Goal: Contribute content: Add original content to the website for others to see

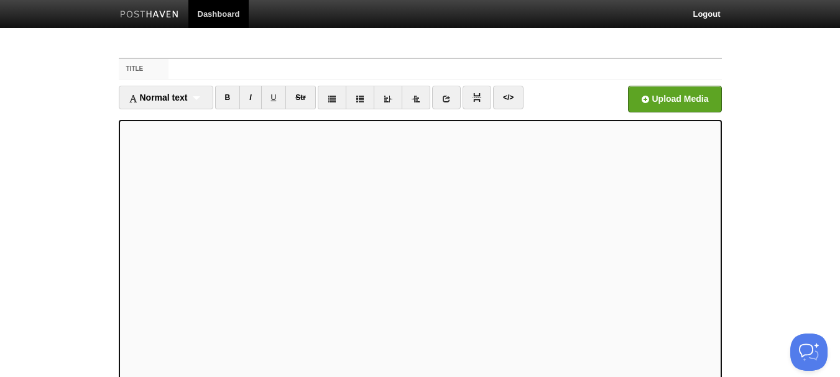
scroll to position [37, 0]
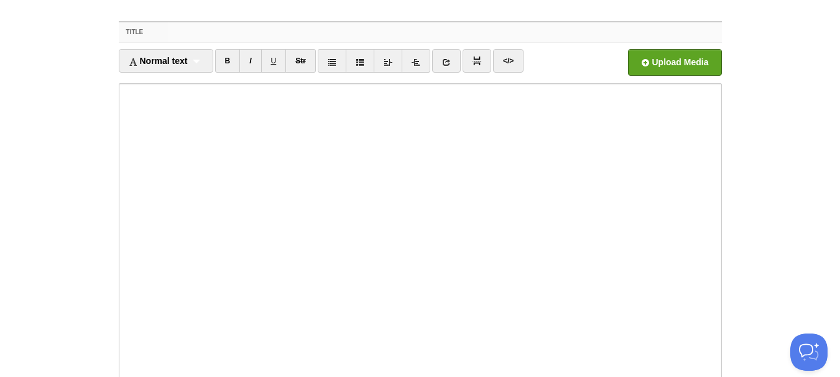
click at [194, 24] on input "Title" at bounding box center [444, 32] width 553 height 20
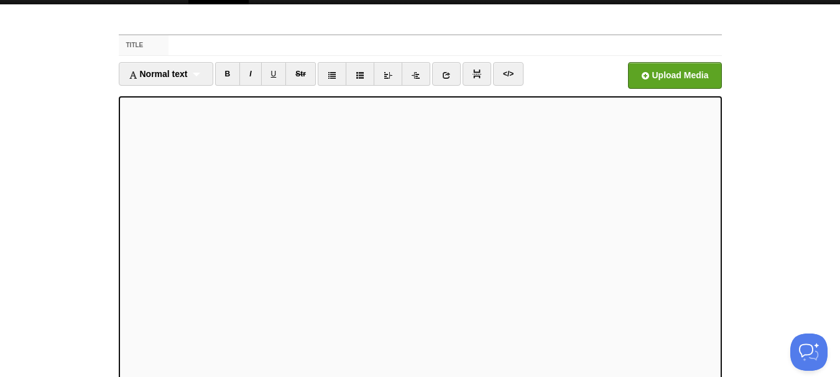
scroll to position [0, 0]
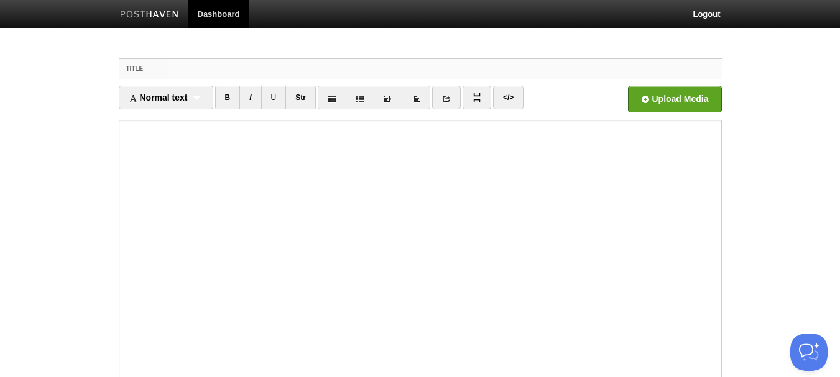
click at [422, 73] on input "Title" at bounding box center [444, 69] width 553 height 20
type input "P"
type input "A"
type input "F"
type input "W"
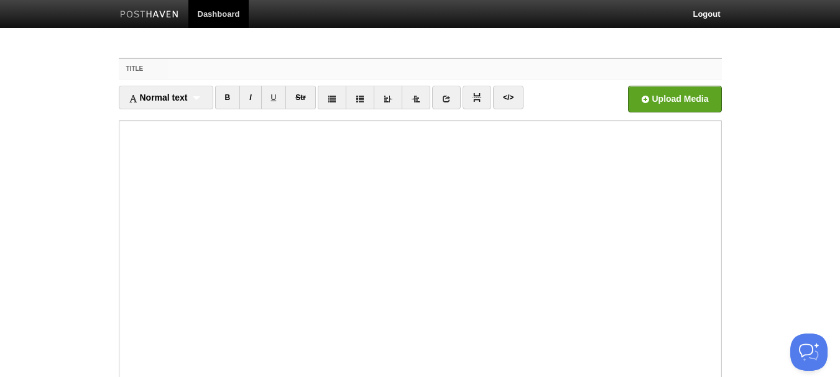
type input "S"
type input "D"
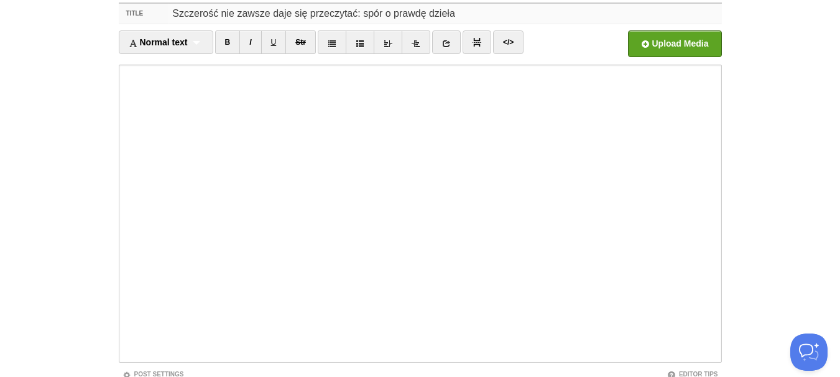
scroll to position [149, 0]
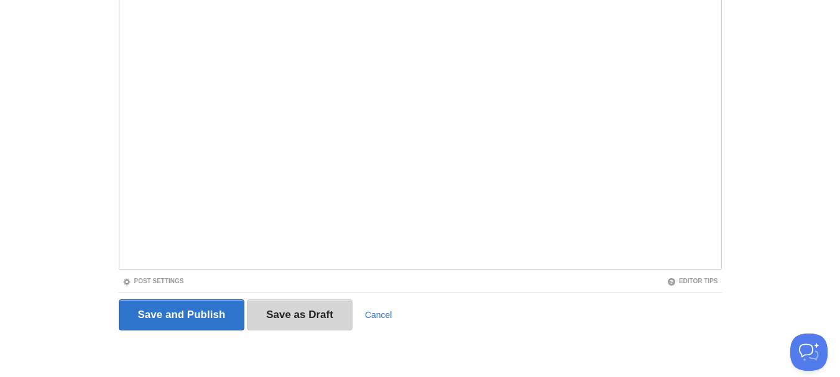
type input "Szczerość nie zawsze daje się przeczytać: spór o prawdę dzieła"
click at [320, 312] on input "Save as Draft" at bounding box center [300, 315] width 106 height 31
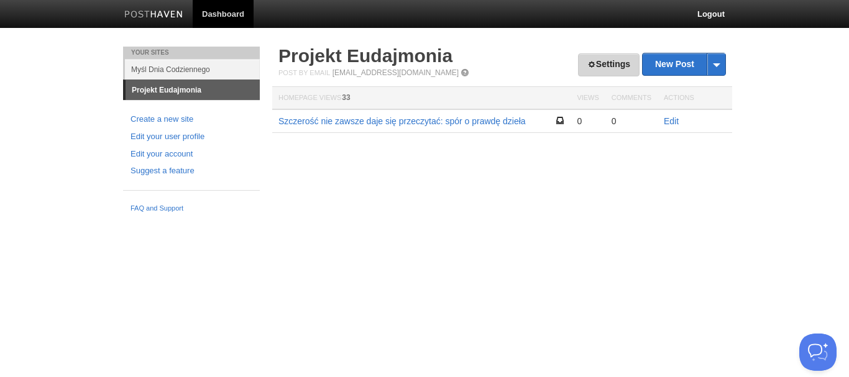
click at [588, 65] on span at bounding box center [592, 64] width 9 height 9
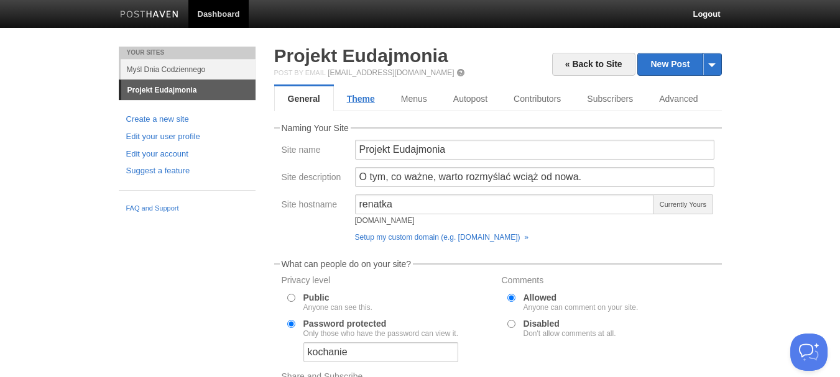
click at [377, 91] on link "Theme" at bounding box center [361, 98] width 54 height 25
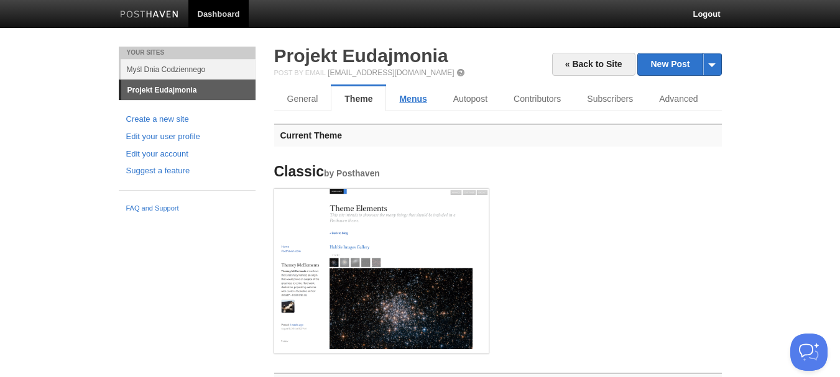
click at [428, 104] on link "Menus" at bounding box center [412, 98] width 53 height 25
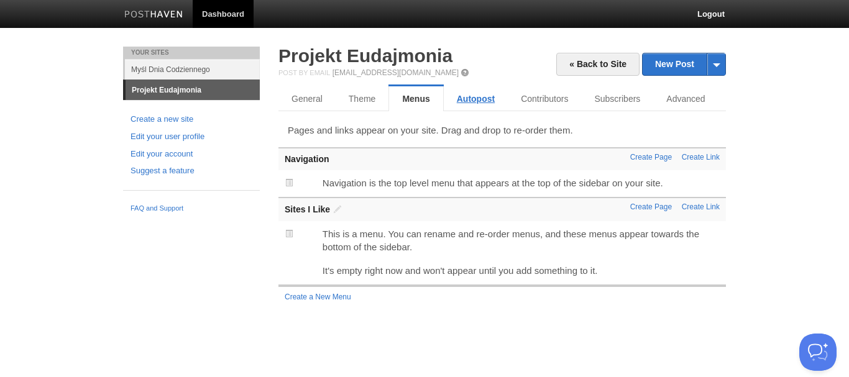
click at [464, 93] on link "Autopost" at bounding box center [476, 98] width 64 height 25
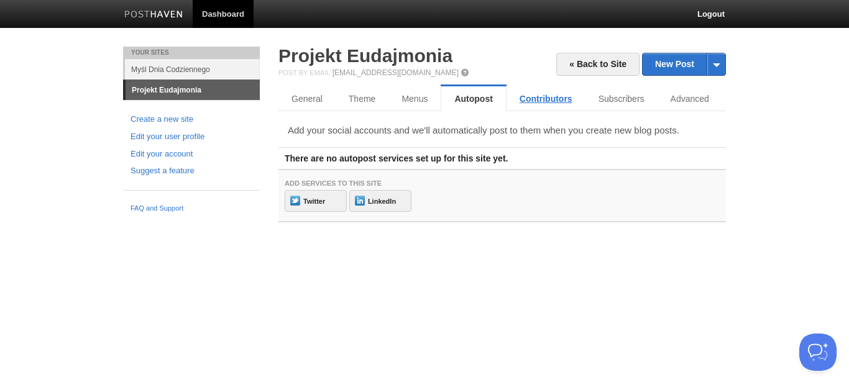
click at [553, 86] on link "Contributors" at bounding box center [546, 98] width 79 height 25
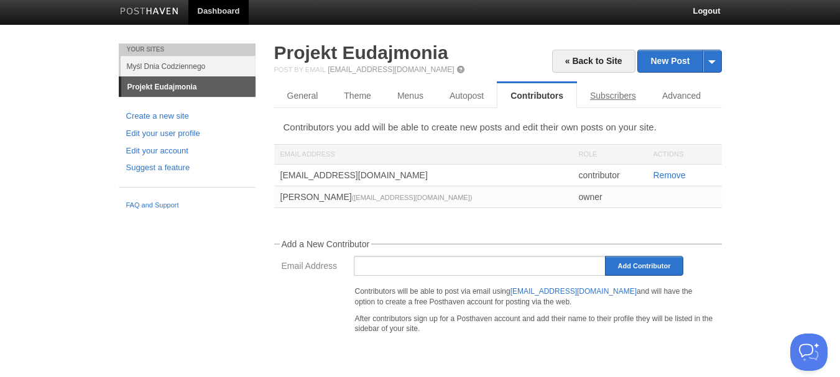
scroll to position [4, 0]
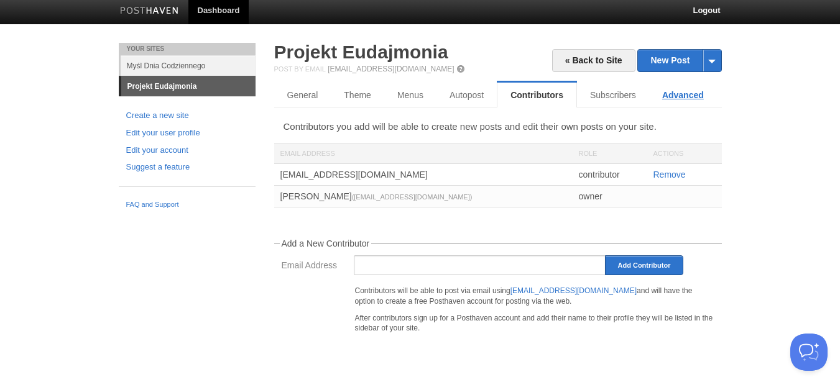
click at [649, 87] on link "Advanced" at bounding box center [683, 95] width 68 height 25
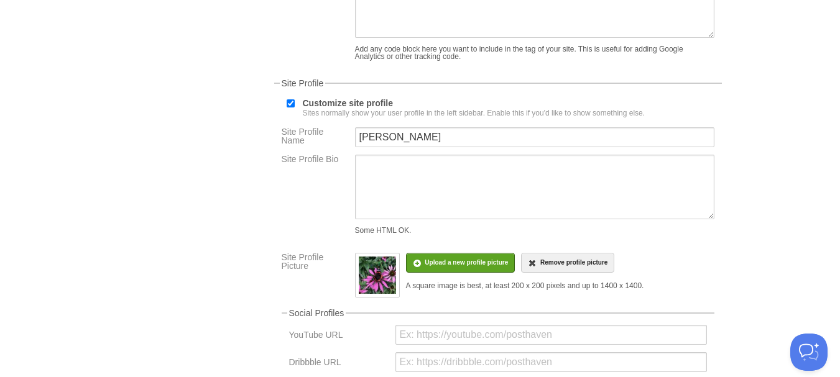
scroll to position [252, 0]
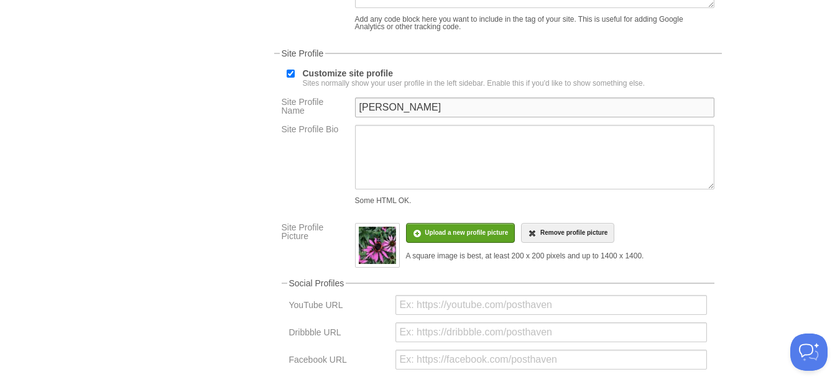
drag, startPoint x: 469, startPoint y: 104, endPoint x: 296, endPoint y: 121, distance: 174.2
click at [296, 121] on div "Site Profile Name Renata Głowaczewska" at bounding box center [498, 111] width 440 height 27
click at [731, 123] on div "« Back to Site New Post by Web by Email Projekt Eudajmonia Post by Email post@r…" at bounding box center [498, 310] width 466 height 1033
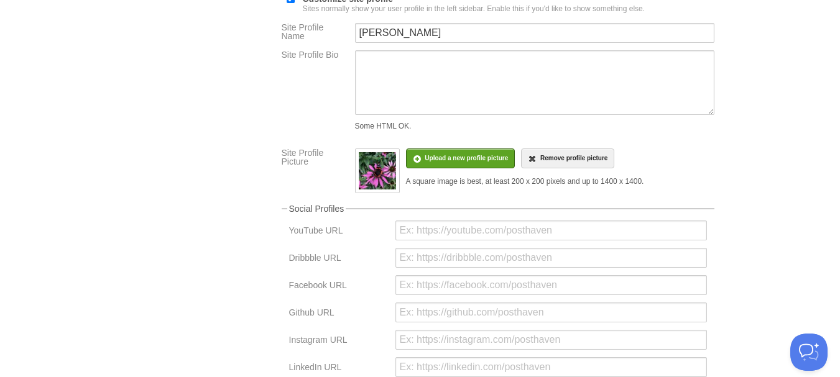
scroll to position [315, 0]
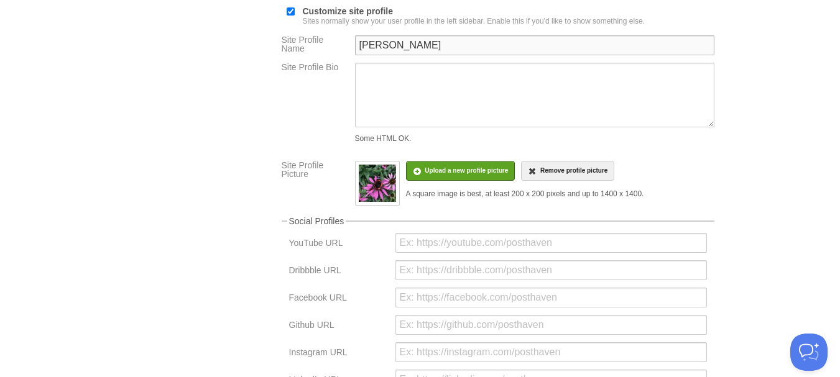
drag, startPoint x: 479, startPoint y: 41, endPoint x: 275, endPoint y: 66, distance: 204.8
click at [275, 66] on fieldset "Site Profile Customize site profile Sites normally show your user profile in th…" at bounding box center [498, 326] width 448 height 679
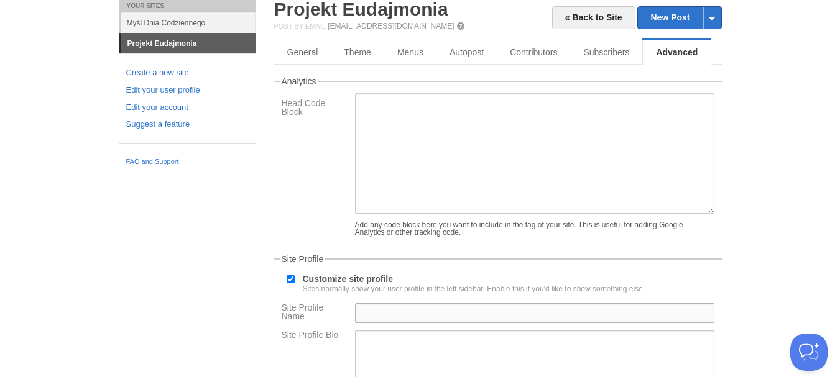
click at [384, 306] on input "Site Profile Name" at bounding box center [534, 313] width 359 height 20
type input "Renata Głowaczewska"
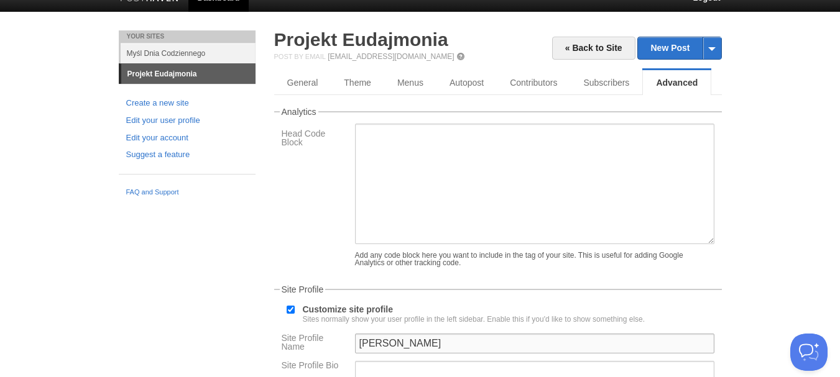
scroll to position [0, 0]
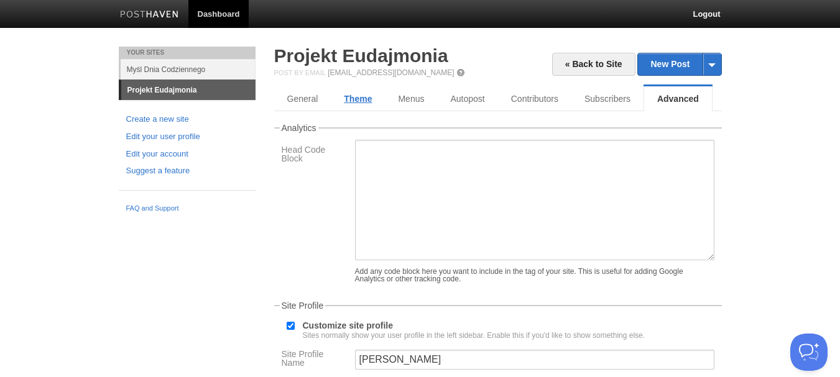
click at [367, 93] on link "Theme" at bounding box center [358, 98] width 54 height 25
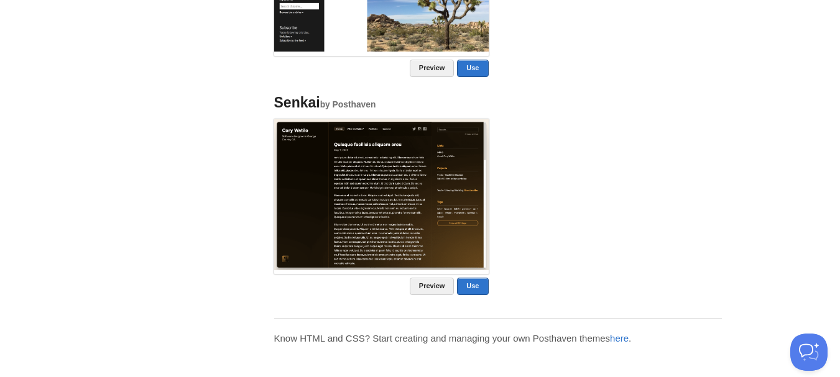
scroll to position [1009, 0]
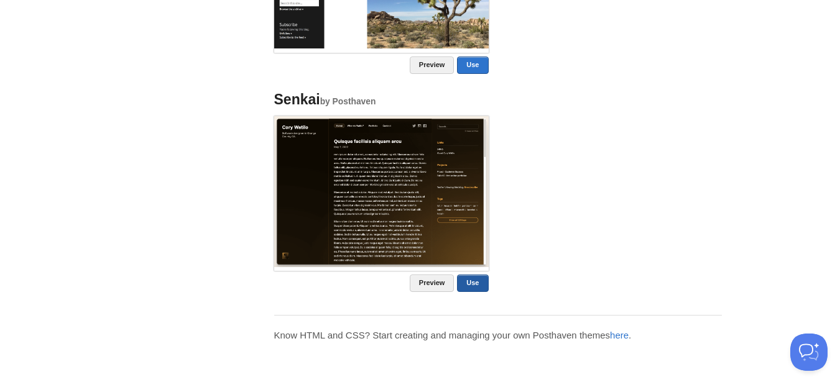
click at [473, 281] on link "Use" at bounding box center [472, 283] width 31 height 17
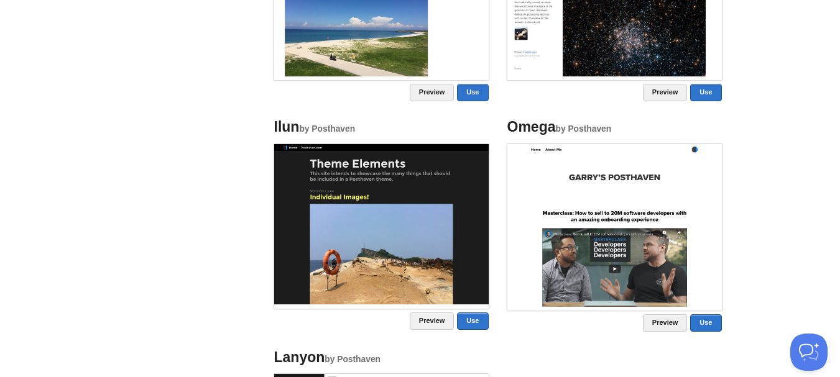
scroll to position [882, 0]
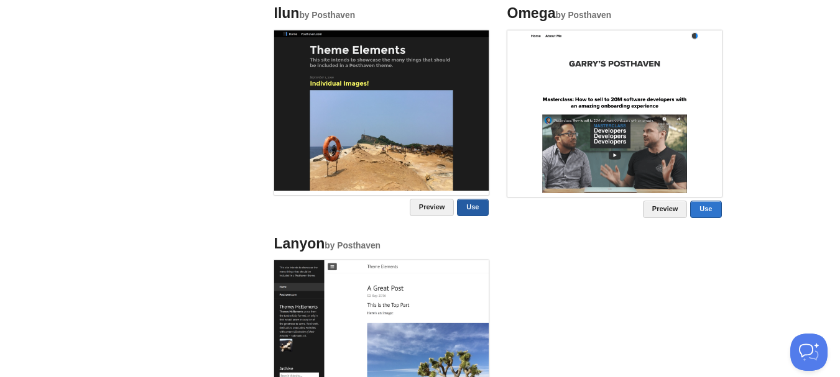
click at [482, 213] on link "Use" at bounding box center [472, 207] width 31 height 17
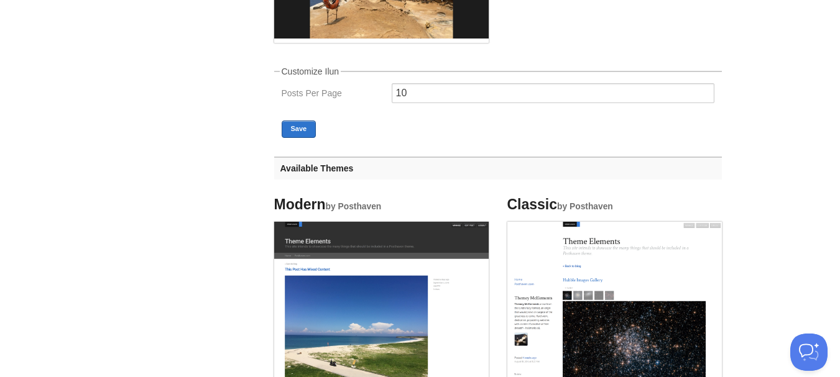
scroll to position [497, 0]
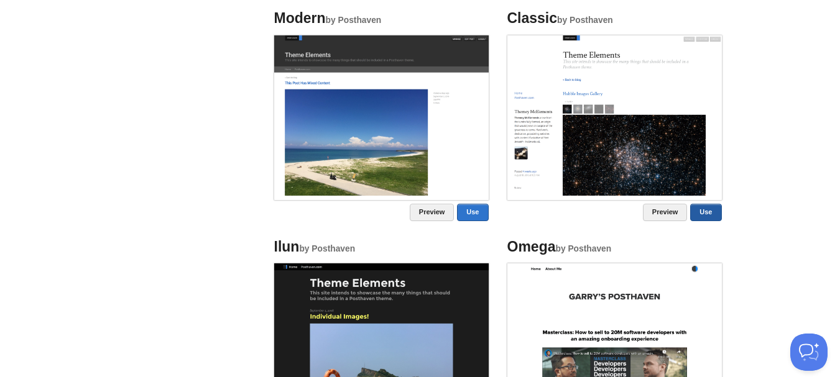
click at [710, 209] on link "Use" at bounding box center [705, 212] width 31 height 17
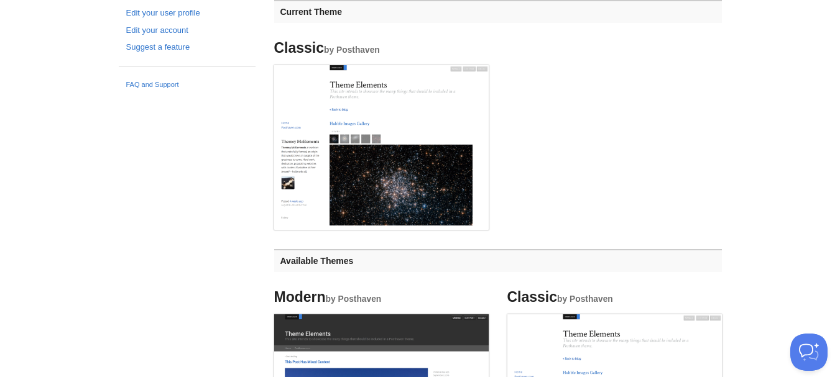
scroll to position [0, 0]
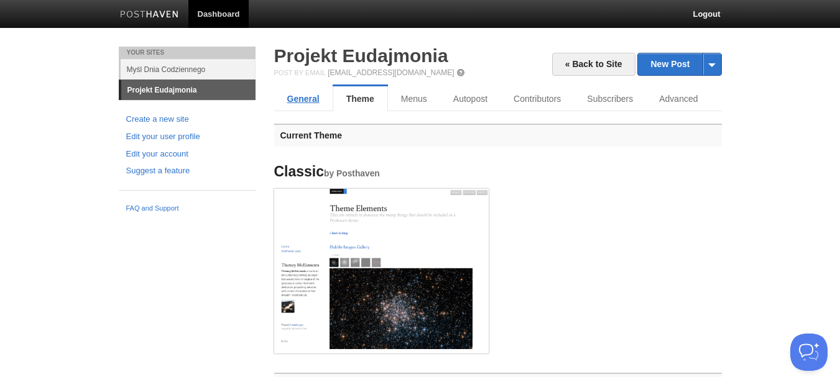
click at [302, 109] on link "General" at bounding box center [303, 98] width 58 height 25
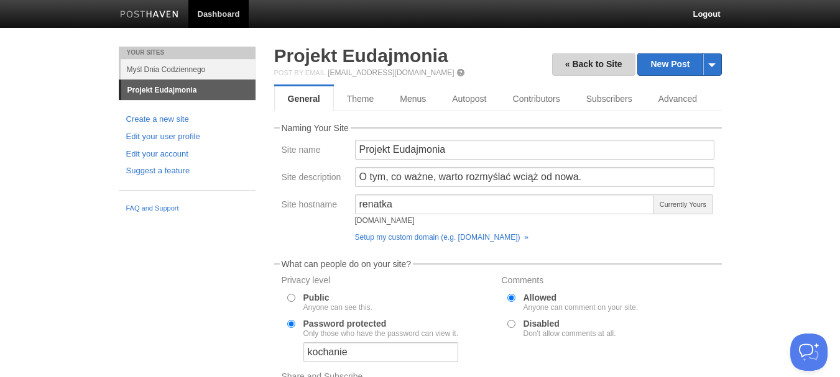
click at [586, 62] on link "« Back to Site" at bounding box center [593, 64] width 83 height 23
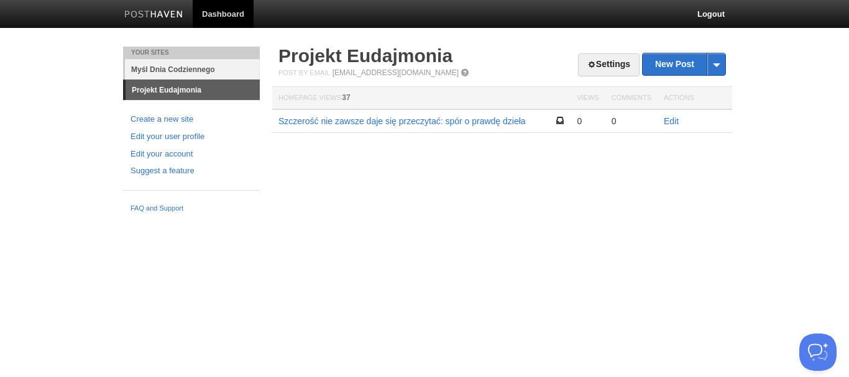
click at [210, 71] on link "Myśl Dnia Codziennego" at bounding box center [192, 69] width 135 height 21
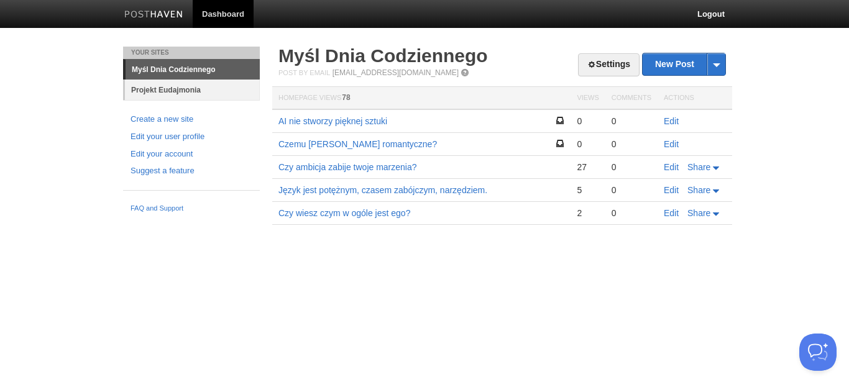
click at [136, 88] on link "Projekt Eudajmonia" at bounding box center [192, 90] width 135 height 21
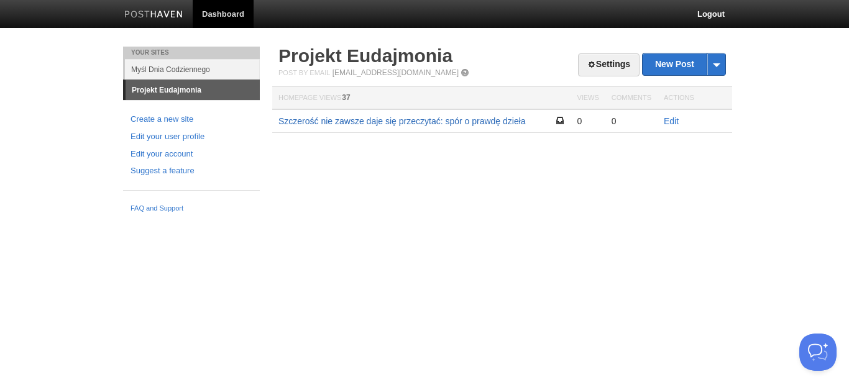
click at [406, 121] on link "Szczerość nie zawsze daje się przeczytać: spór o prawdę dzieła" at bounding box center [402, 121] width 247 height 10
click at [666, 119] on link "Edit" at bounding box center [671, 121] width 15 height 10
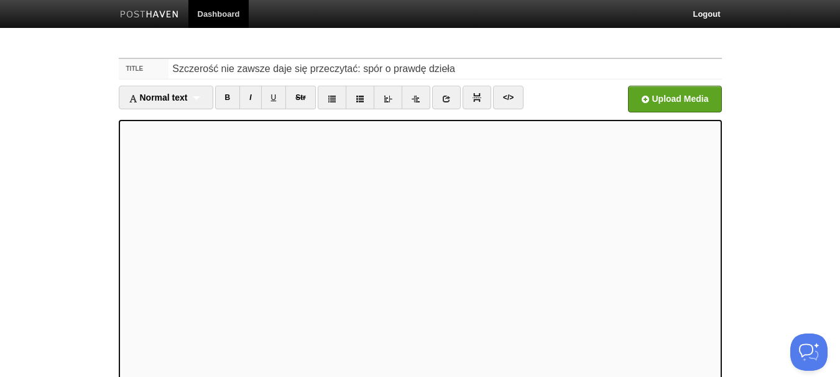
click at [788, 149] on body "Dashboard Logout Updated site × Updated site × Your Sites Myśl Dnia Codziennego…" at bounding box center [420, 263] width 840 height 526
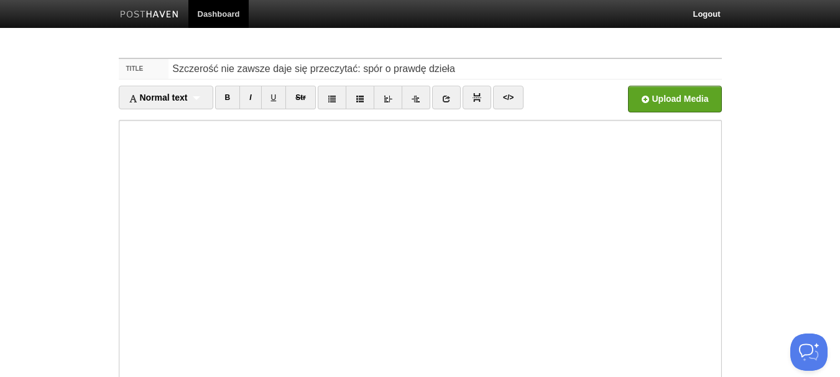
click at [108, 146] on body "Dashboard Logout Updated site × Updated site × Your Sites Myśl Dnia Codziennego…" at bounding box center [420, 263] width 840 height 526
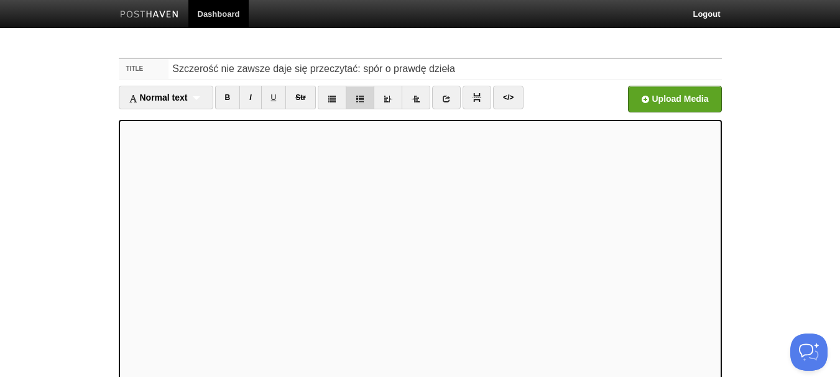
click at [362, 91] on link at bounding box center [360, 98] width 29 height 24
